Goal: Complete application form: Complete application form

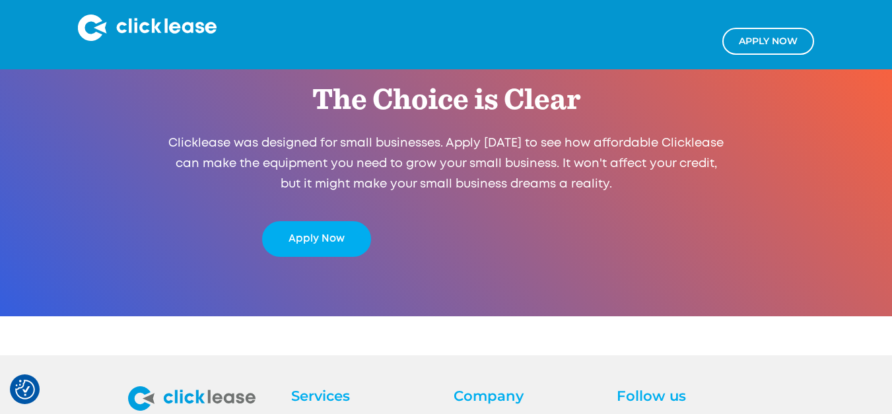
scroll to position [2506, 0]
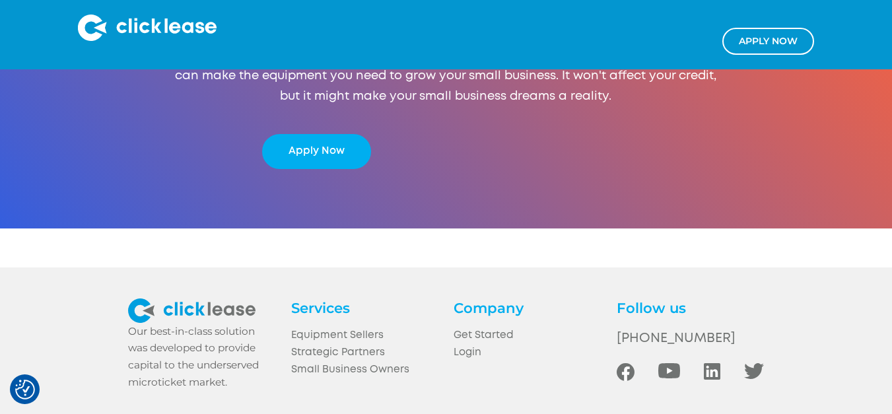
click at [764, 47] on link "Apply NOw" at bounding box center [769, 41] width 92 height 27
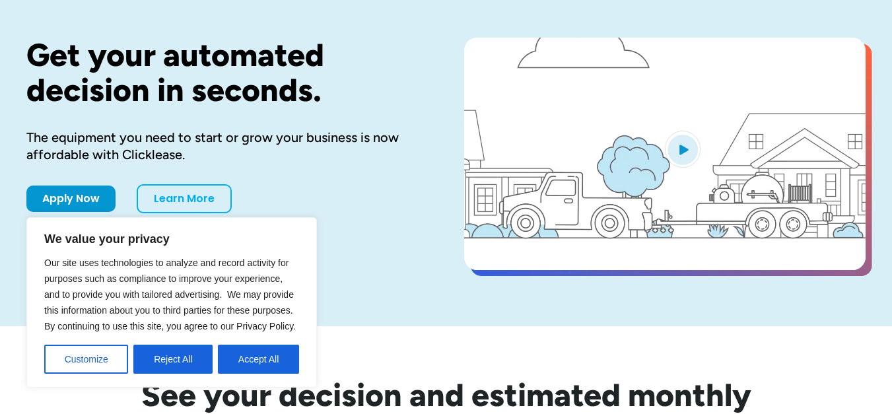
scroll to position [202, 0]
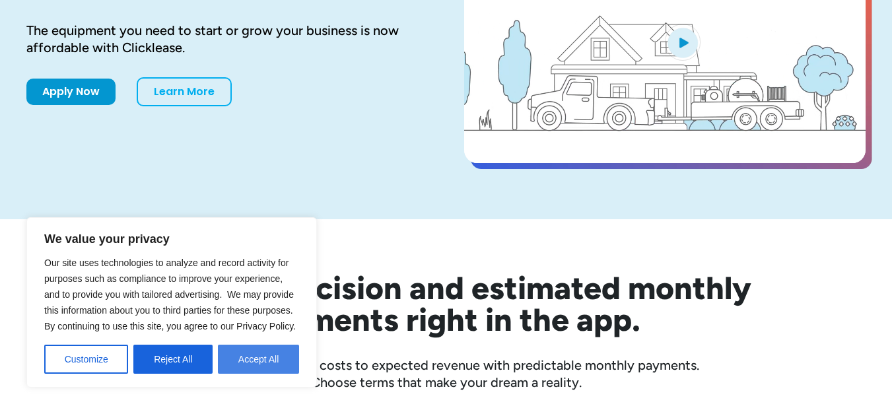
click at [242, 364] on button "Accept All" at bounding box center [258, 359] width 81 height 29
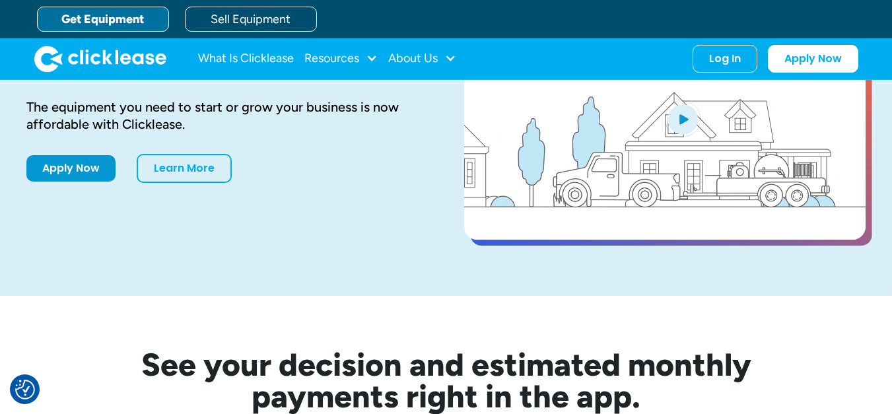
scroll to position [44, 0]
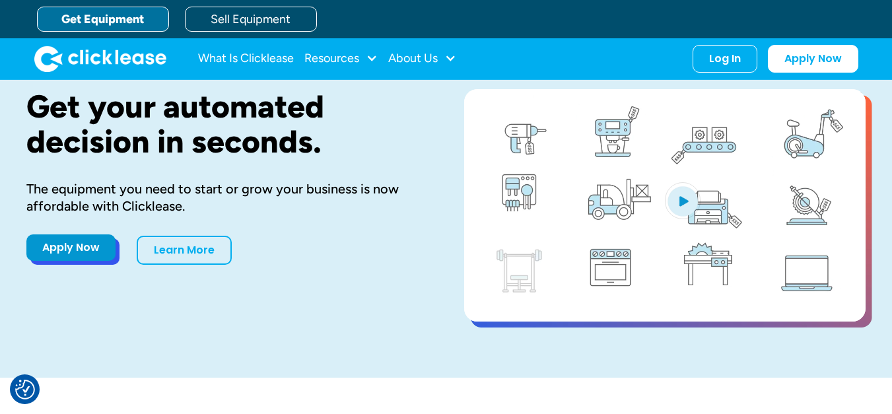
click at [108, 261] on link "Apply Now" at bounding box center [70, 247] width 89 height 26
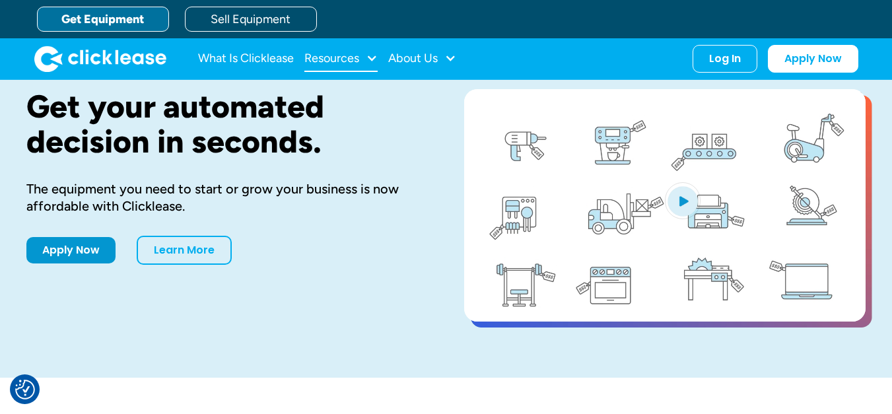
click at [316, 72] on div "Resources" at bounding box center [340, 59] width 73 height 26
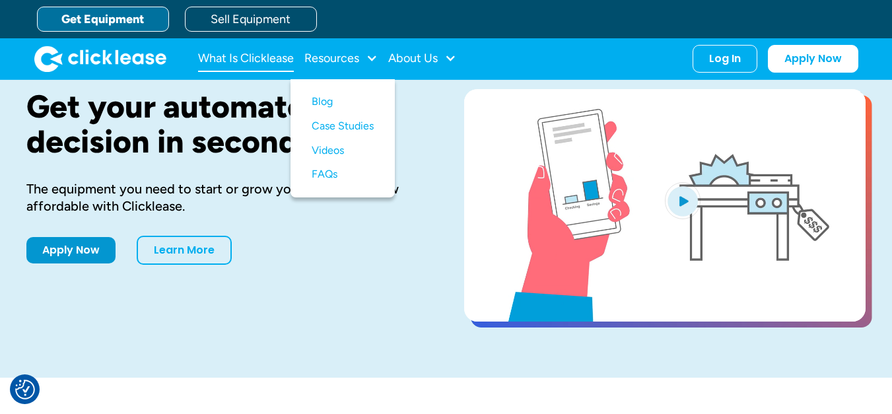
click at [275, 72] on link "What Is Clicklease" at bounding box center [246, 59] width 96 height 26
